Goal: Information Seeking & Learning: Learn about a topic

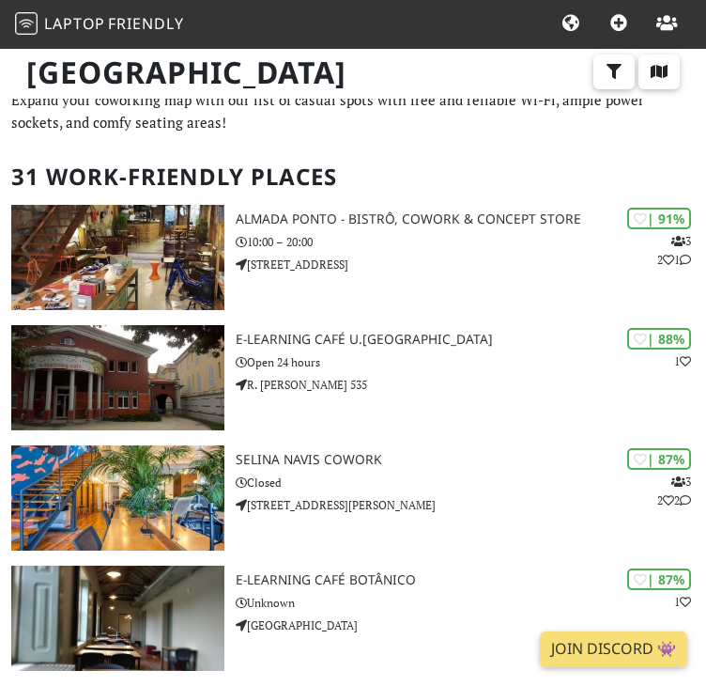
scroll to position [37, 0]
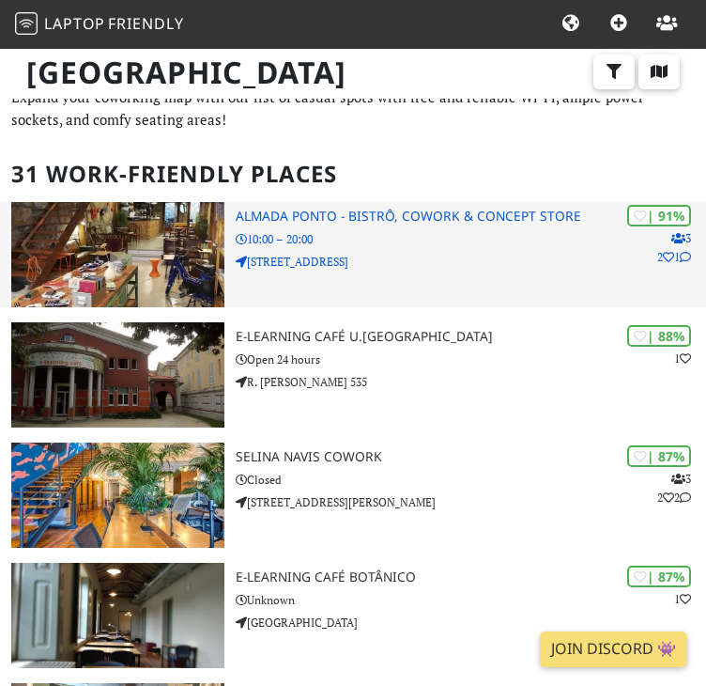
click at [432, 222] on h3 "Almada Ponto - Bistrô, Cowork & Concept Store" at bounding box center [471, 216] width 471 height 16
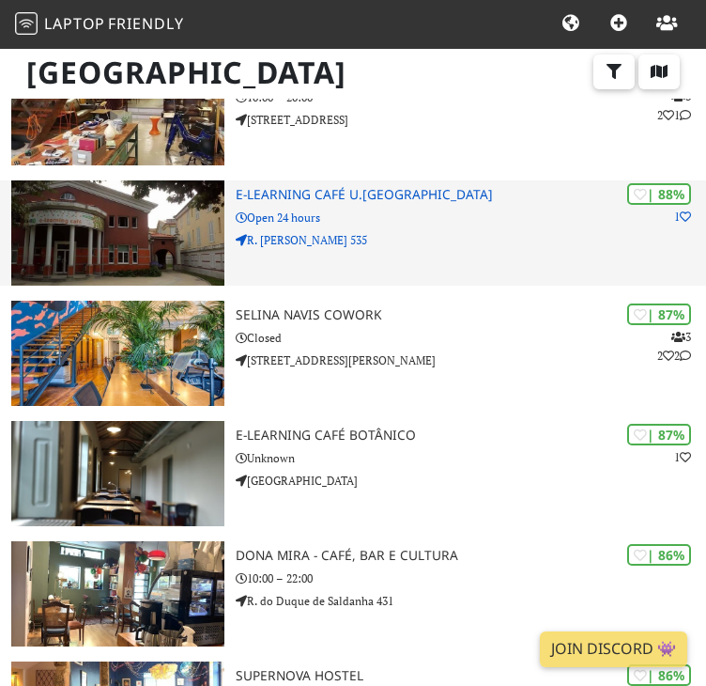
scroll to position [184, 0]
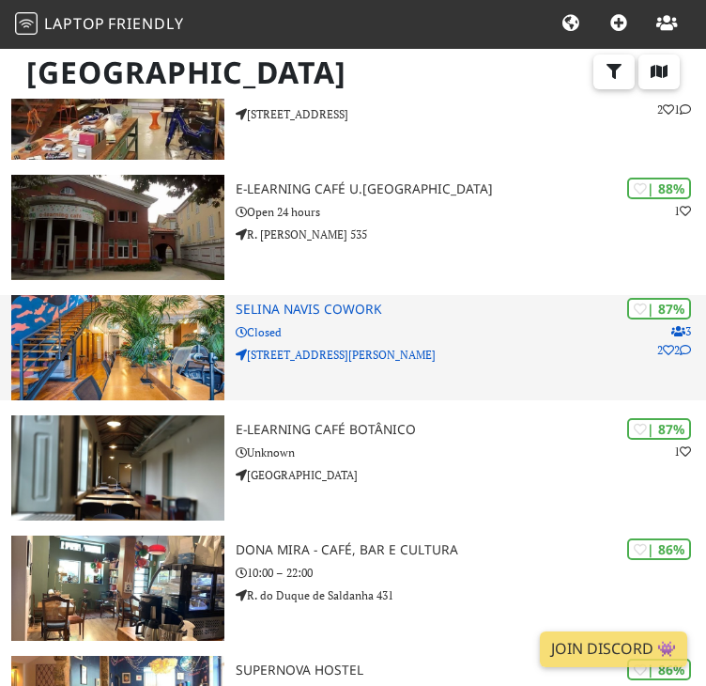
click at [419, 337] on p "Closed" at bounding box center [471, 332] width 471 height 18
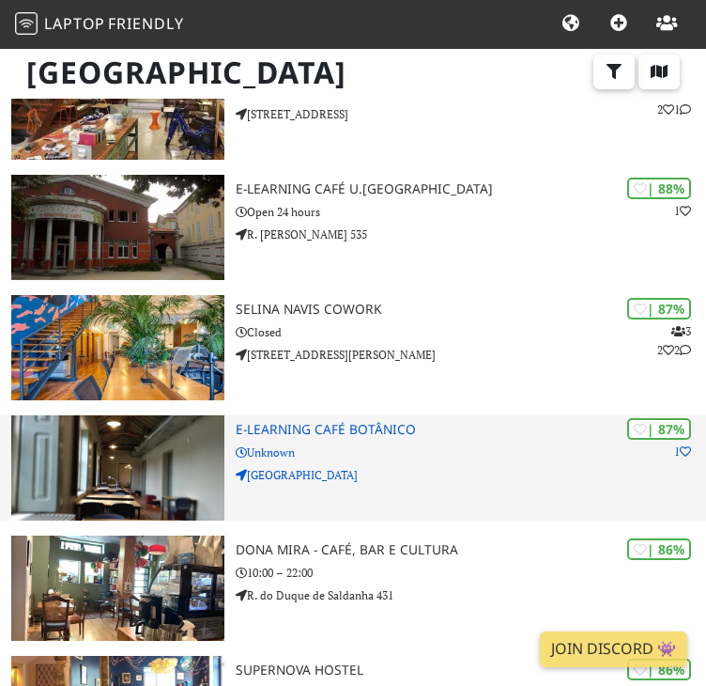
click at [309, 464] on div "| 87% 1 E-learning Café Botânico Unknown [GEOGRAPHIC_DATA]" at bounding box center [471, 467] width 471 height 105
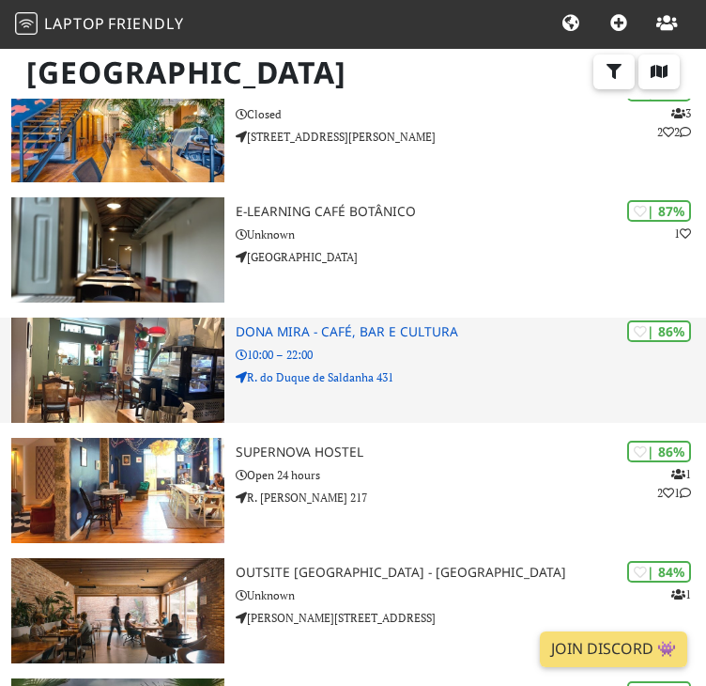
scroll to position [0, 0]
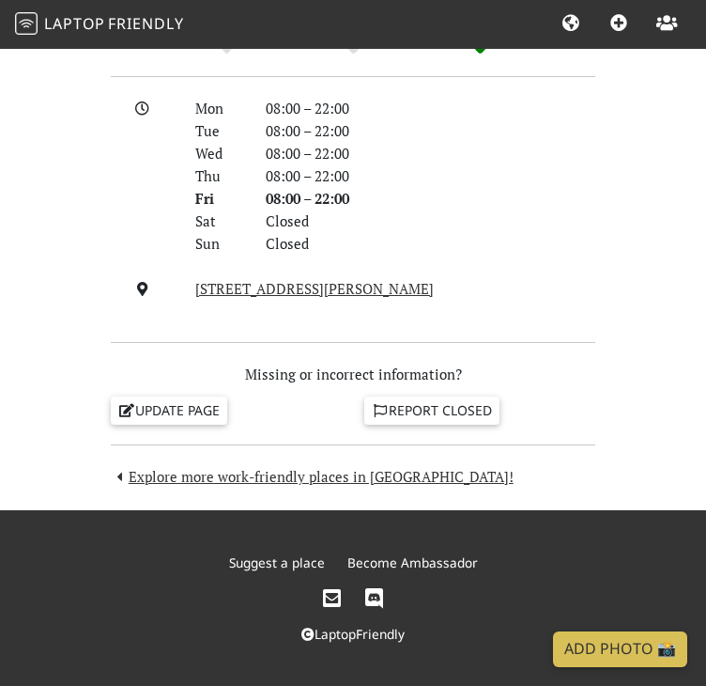
scroll to position [1871, 0]
